Goal: Navigation & Orientation: Find specific page/section

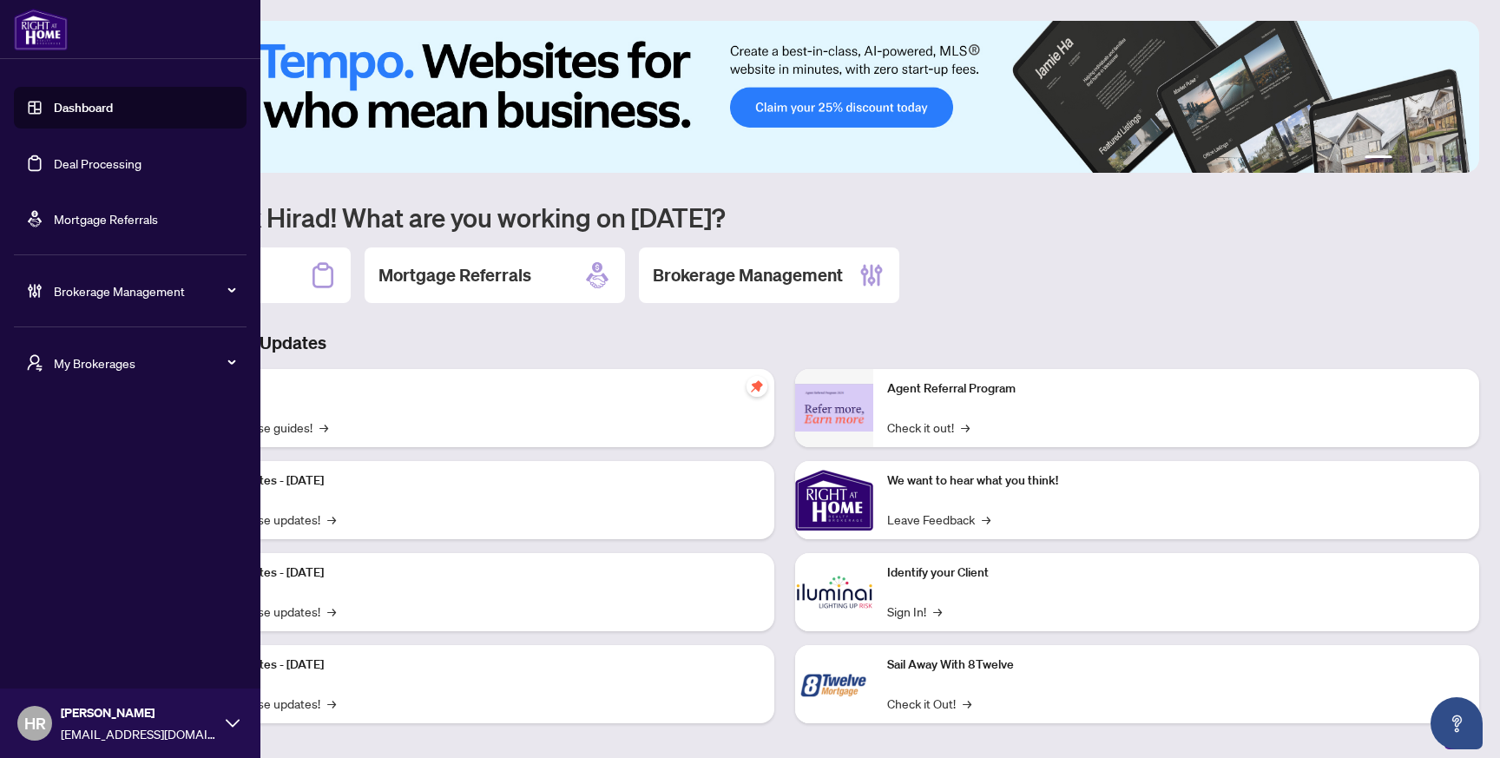
click at [60, 363] on span "My Brokerages" at bounding box center [144, 362] width 181 height 19
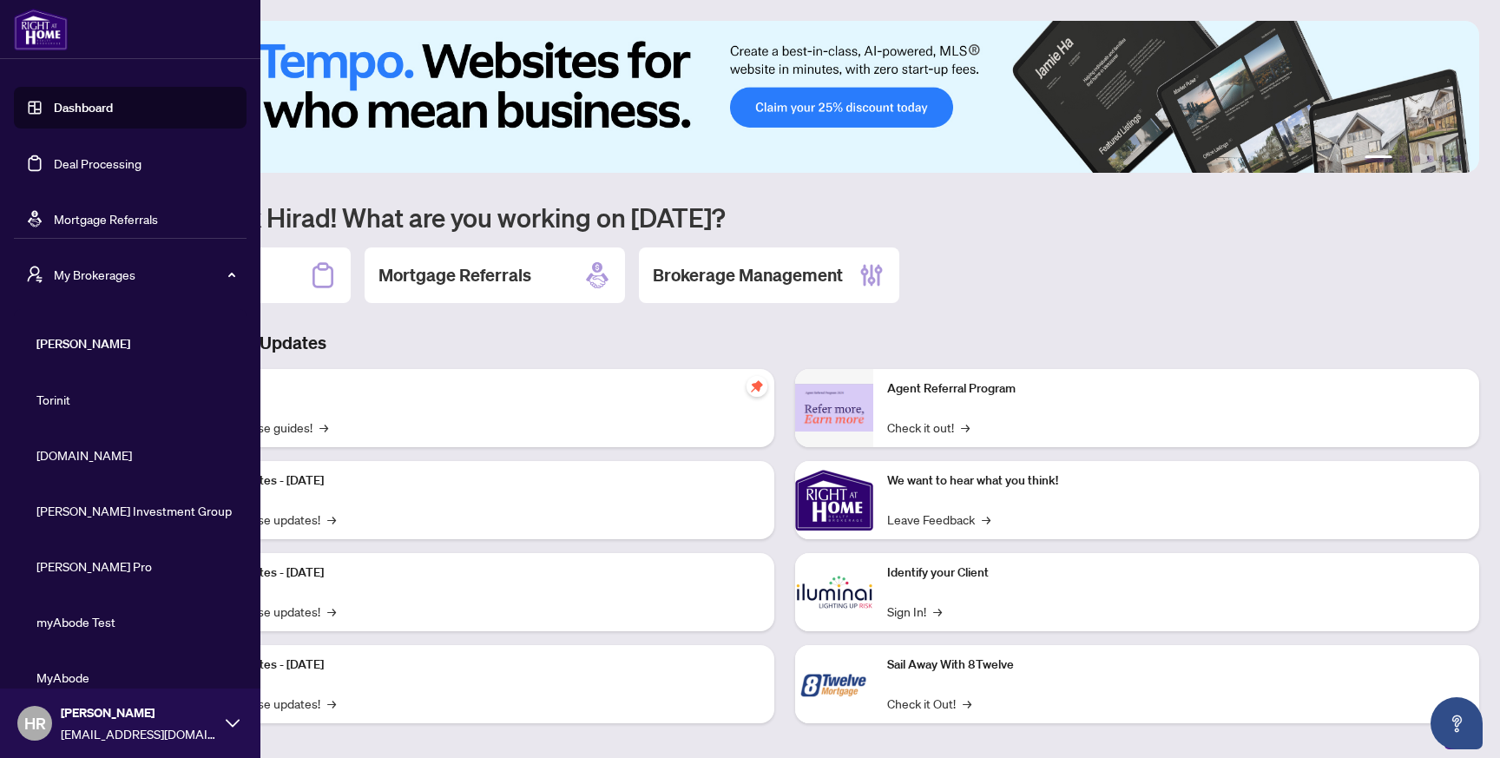
click at [116, 271] on span "My Brokerages" at bounding box center [144, 274] width 181 height 19
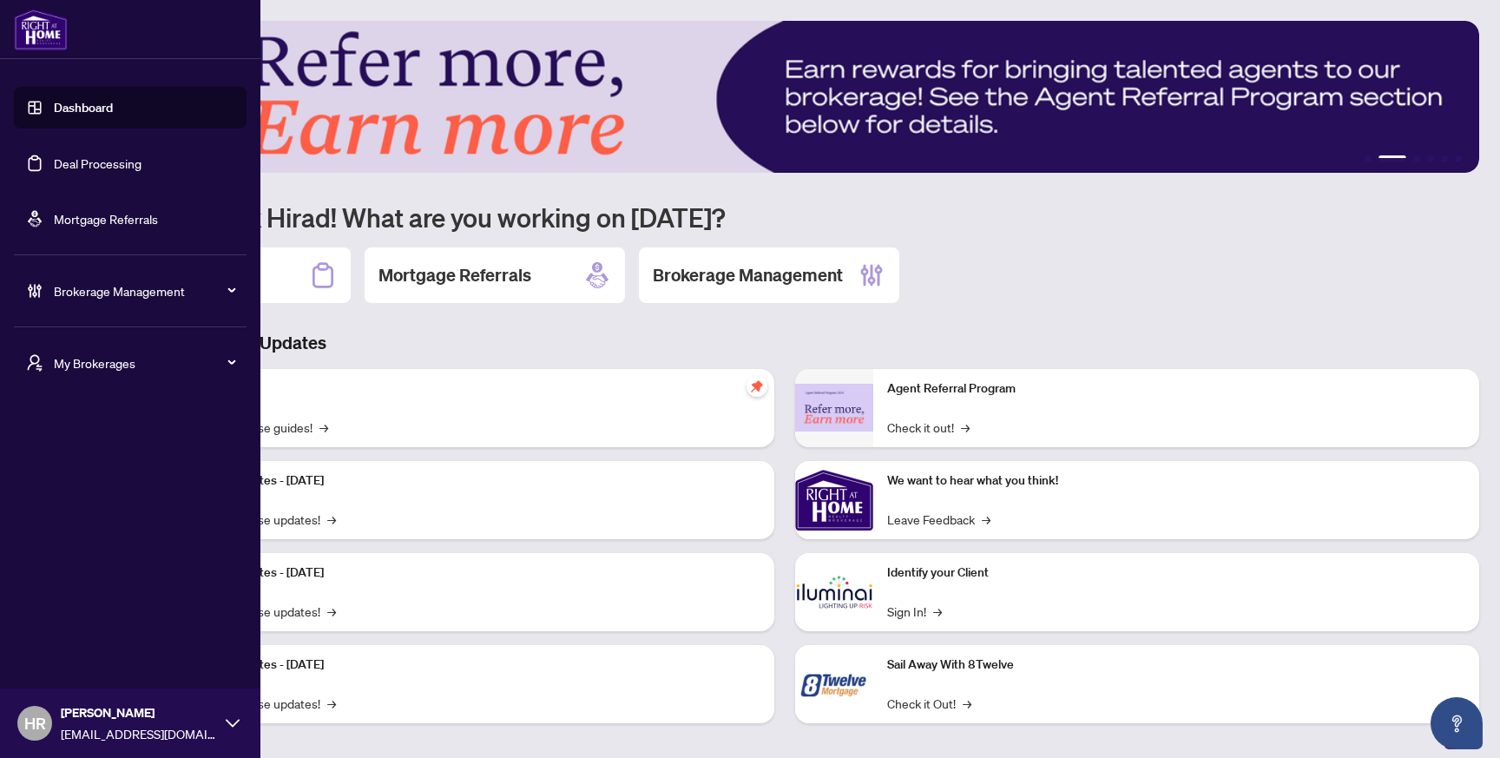
click at [80, 364] on span "My Brokerages" at bounding box center [144, 362] width 181 height 19
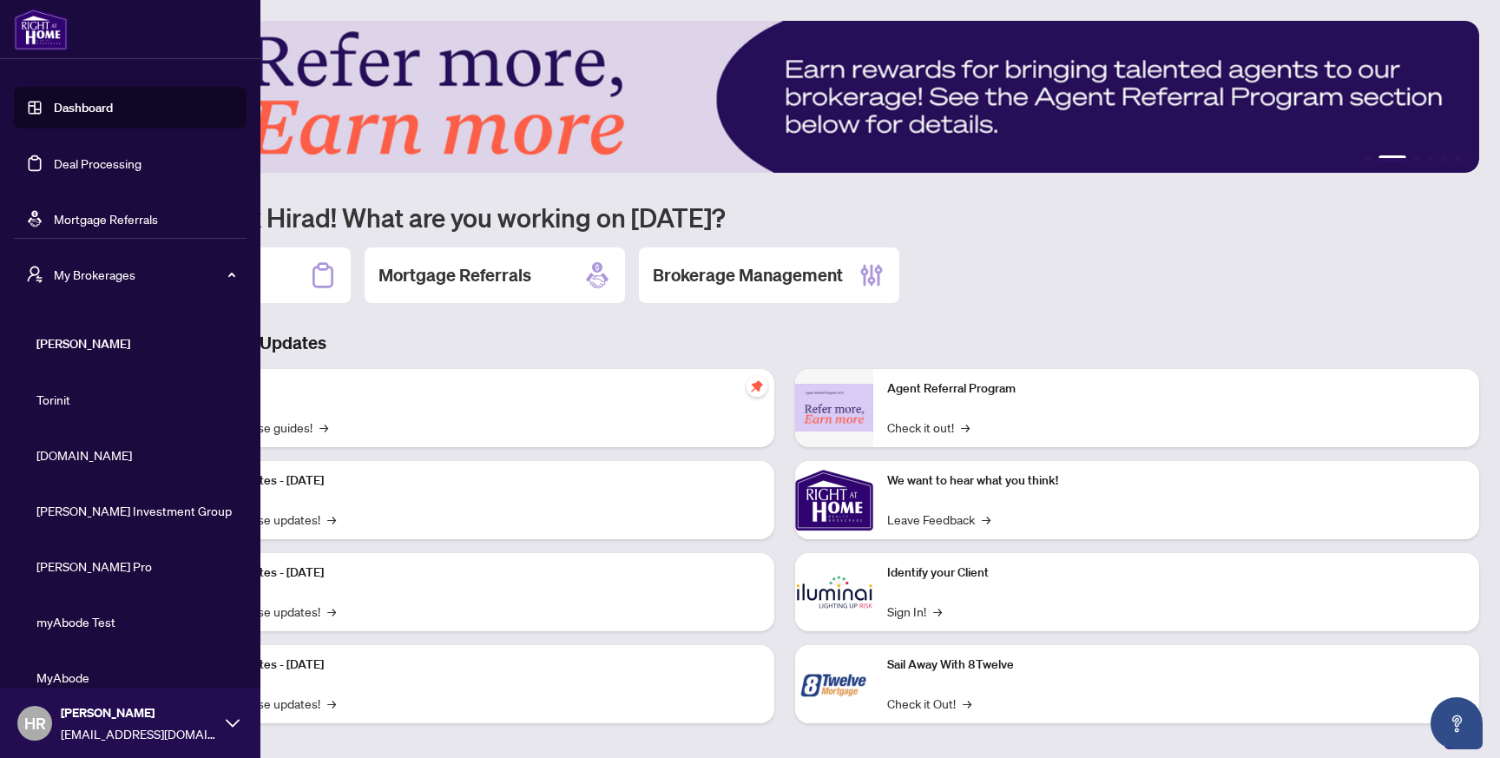
click at [78, 399] on span "Torinit" at bounding box center [135, 399] width 198 height 19
